Goal: Navigation & Orientation: Find specific page/section

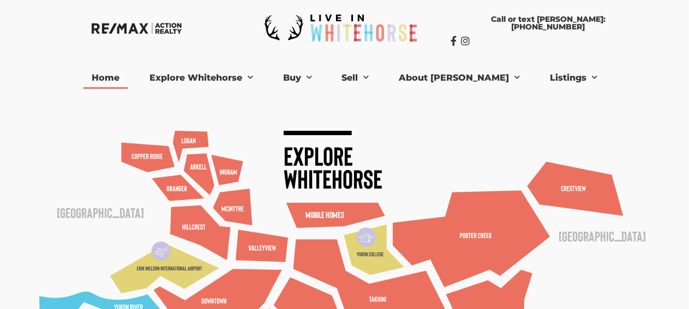
click at [470, 77] on link "About [PERSON_NAME]" at bounding box center [459, 78] width 137 height 22
click at [434, 96] on link "Bio" at bounding box center [426, 97] width 71 height 17
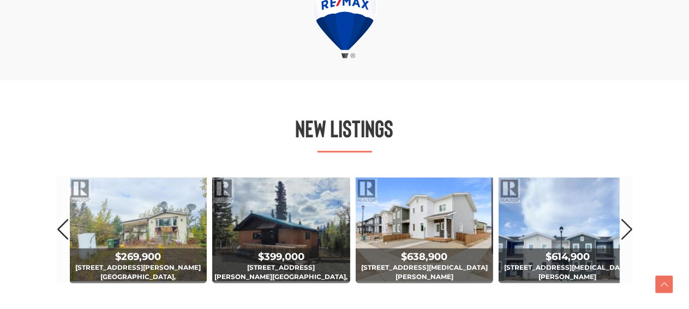
scroll to position [636, 0]
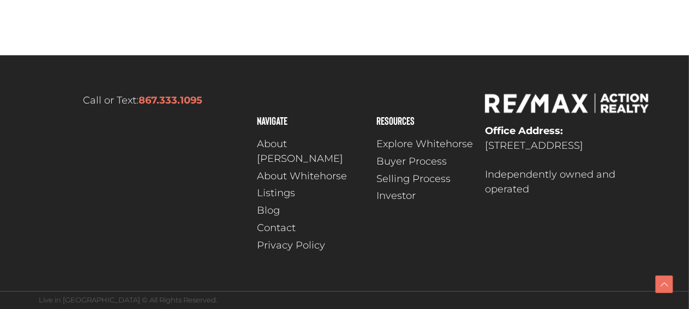
scroll to position [2402, 0]
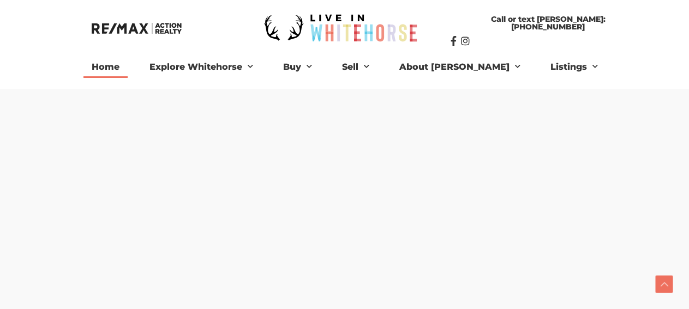
scroll to position [636, 0]
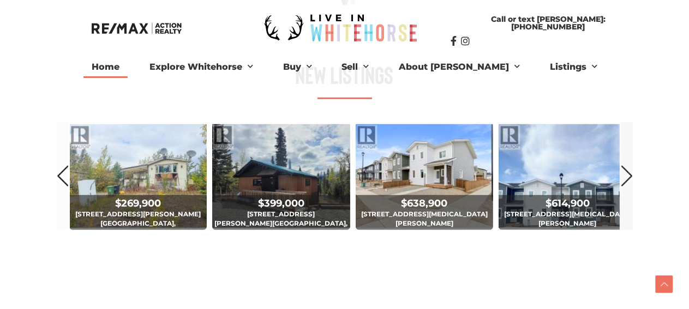
click at [626, 212] on link "Next" at bounding box center [626, 175] width 12 height 107
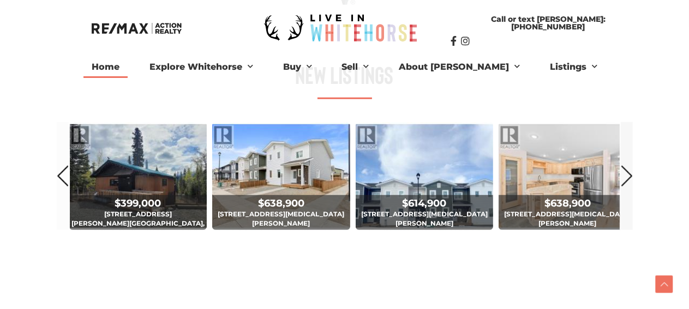
click at [625, 212] on link "Next" at bounding box center [626, 175] width 12 height 107
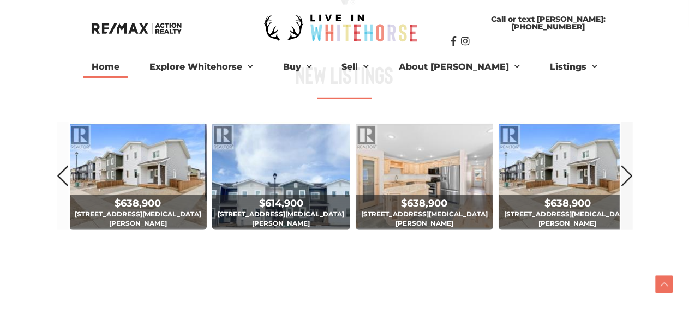
click at [625, 210] on link "Next" at bounding box center [626, 175] width 12 height 107
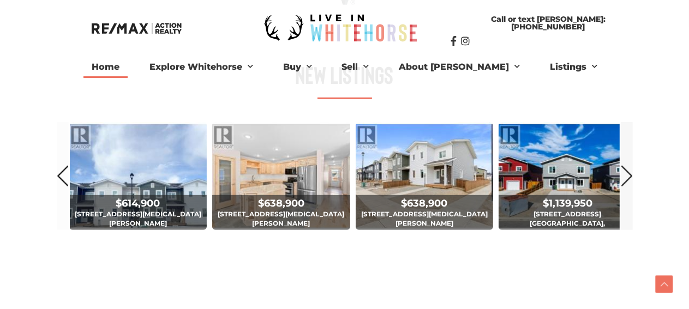
click at [625, 210] on link "Next" at bounding box center [626, 175] width 12 height 107
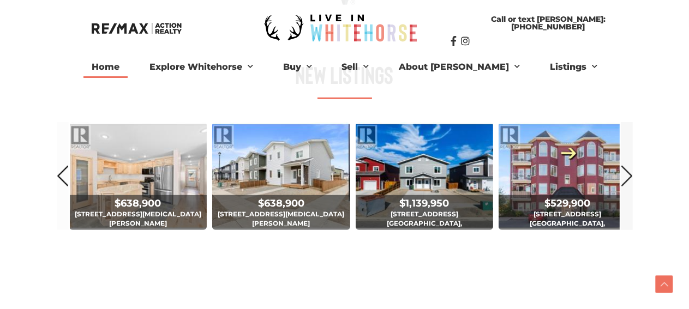
click at [625, 210] on link "Next" at bounding box center [626, 175] width 12 height 107
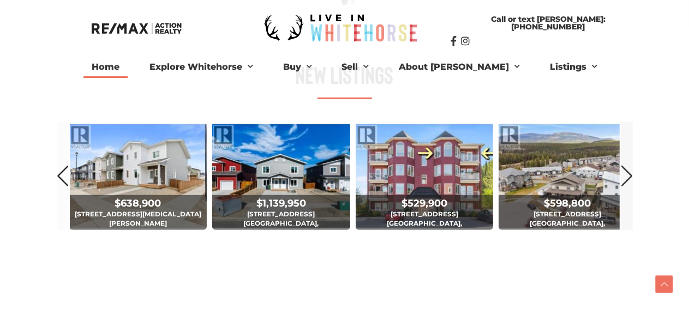
click at [624, 210] on link "Next" at bounding box center [626, 175] width 12 height 107
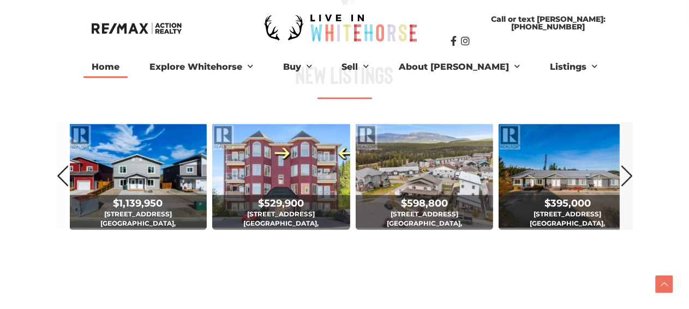
click at [624, 210] on link "Next" at bounding box center [626, 175] width 12 height 107
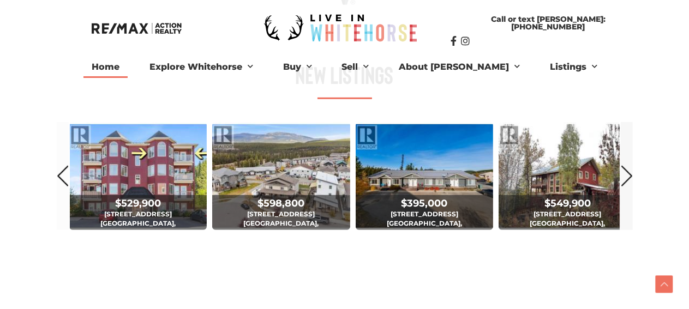
click at [624, 210] on link "Next" at bounding box center [626, 175] width 12 height 107
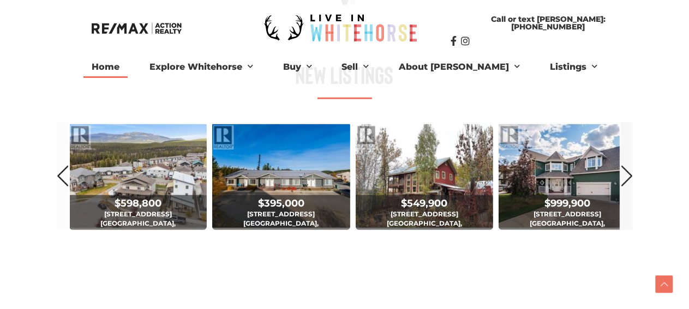
click at [624, 210] on link "Next" at bounding box center [626, 175] width 12 height 107
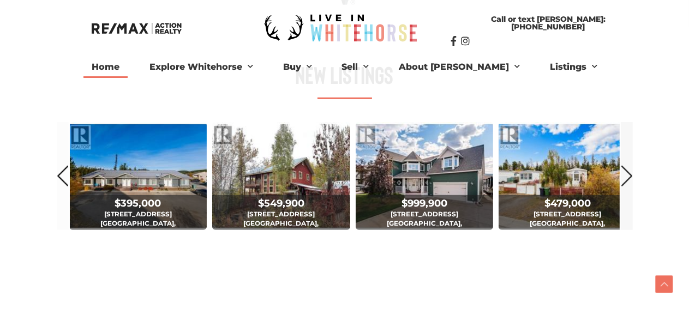
click at [624, 210] on link "Next" at bounding box center [626, 175] width 12 height 107
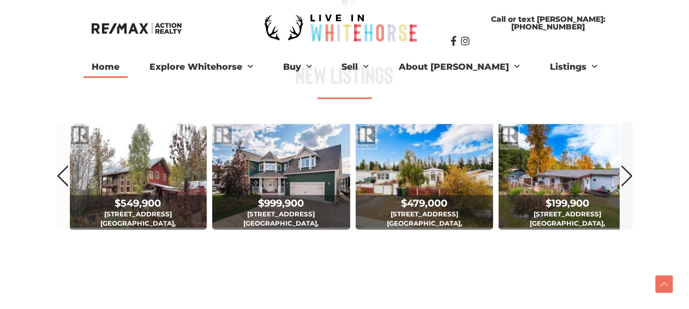
click at [624, 210] on link "Next" at bounding box center [626, 175] width 12 height 107
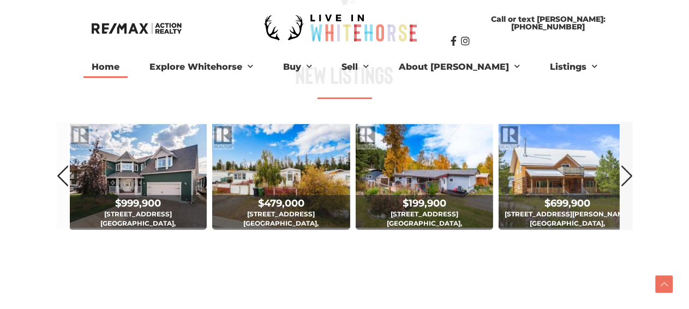
click at [624, 210] on link "Next" at bounding box center [626, 175] width 12 height 107
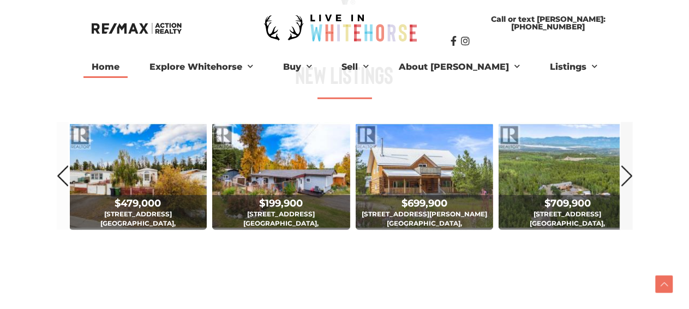
click at [623, 216] on link "Next" at bounding box center [626, 175] width 12 height 107
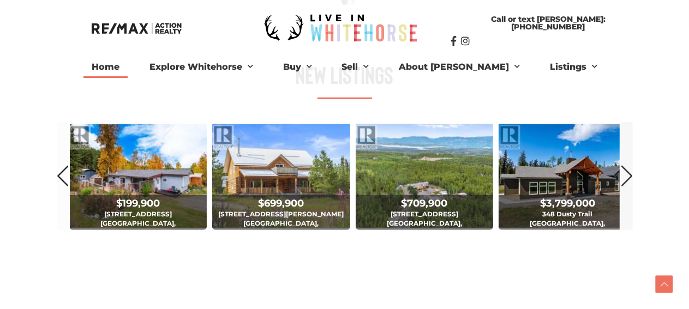
click at [623, 216] on link "Next" at bounding box center [626, 175] width 12 height 107
